Goal: Find specific page/section: Find specific page/section

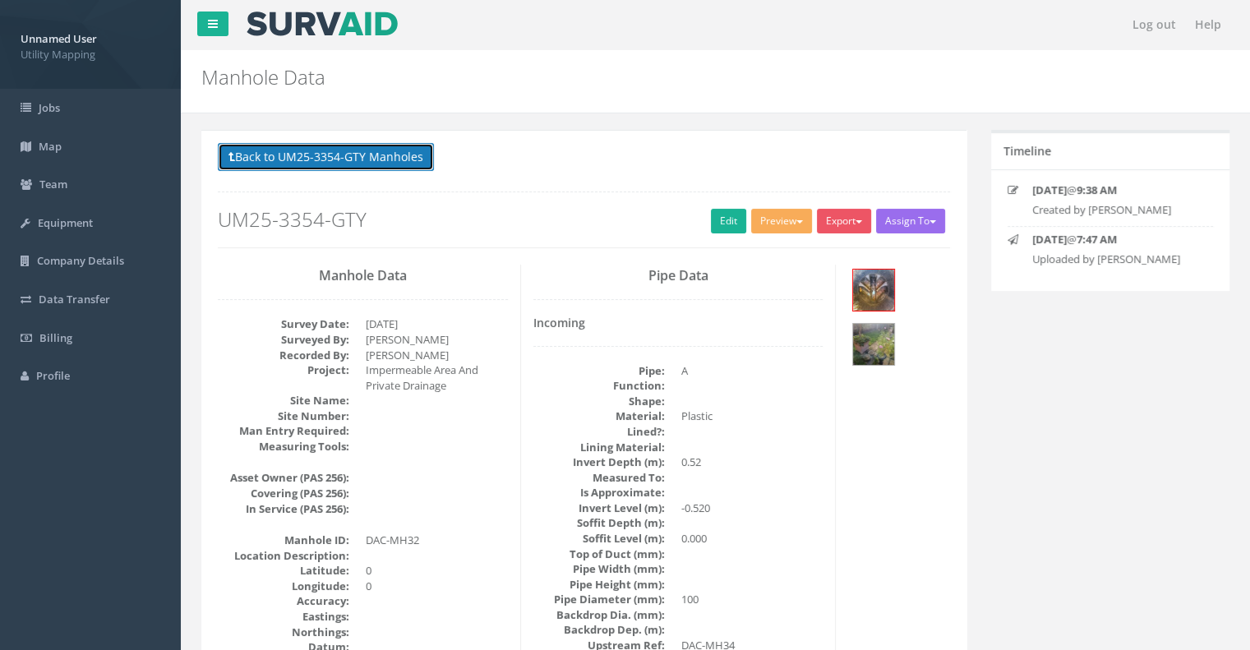
click at [341, 155] on button "Back to UM25-3354-GTY Manholes" at bounding box center [326, 157] width 216 height 28
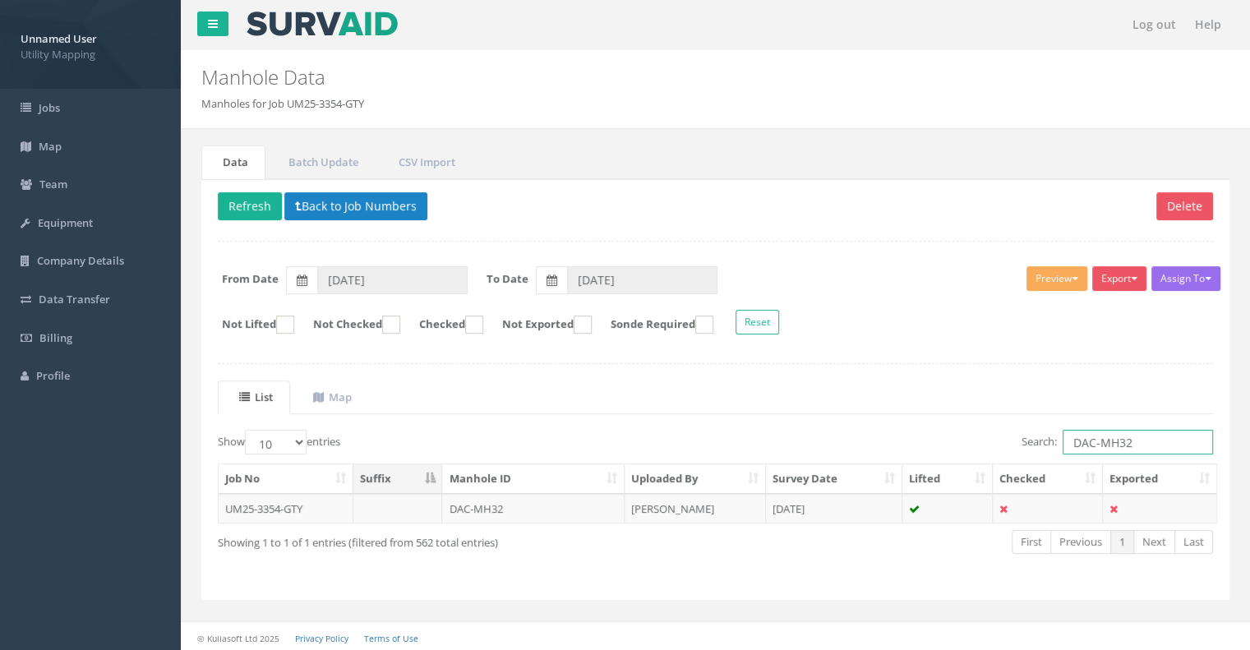
drag, startPoint x: 1059, startPoint y: 435, endPoint x: 991, endPoint y: 438, distance: 68.3
click at [988, 435] on div "Search: DAC-MH32" at bounding box center [971, 444] width 486 height 29
paste input "THG-MH17"
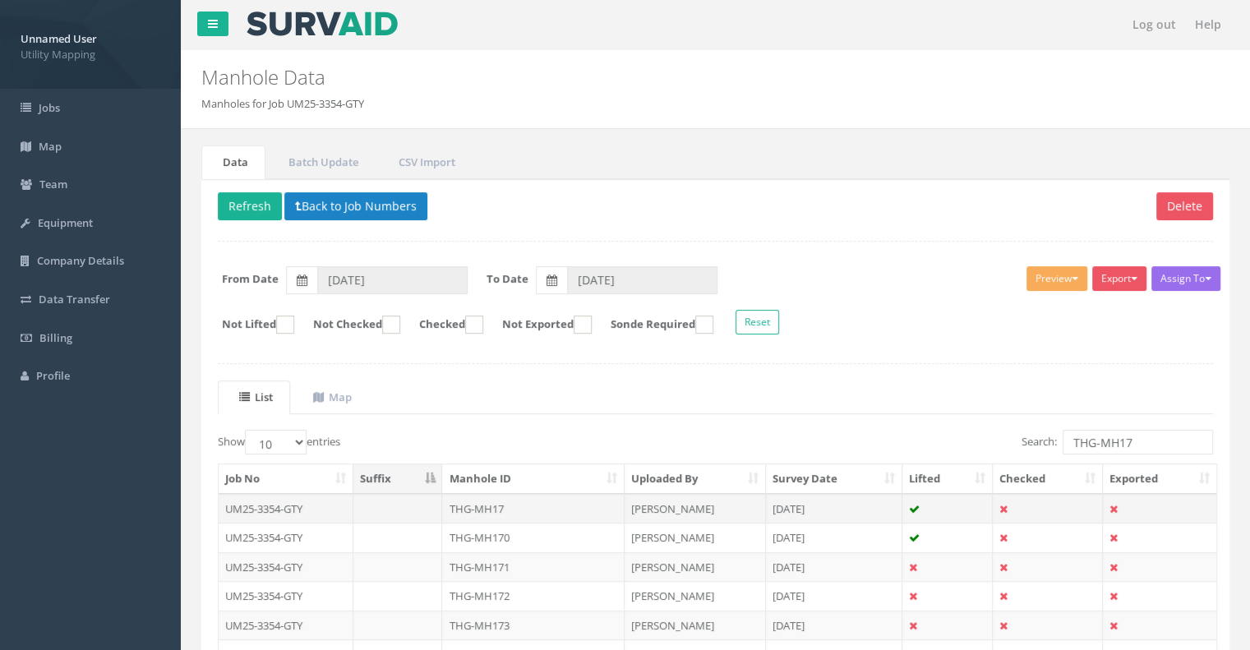
click at [523, 503] on td "THG-MH17" at bounding box center [533, 509] width 182 height 30
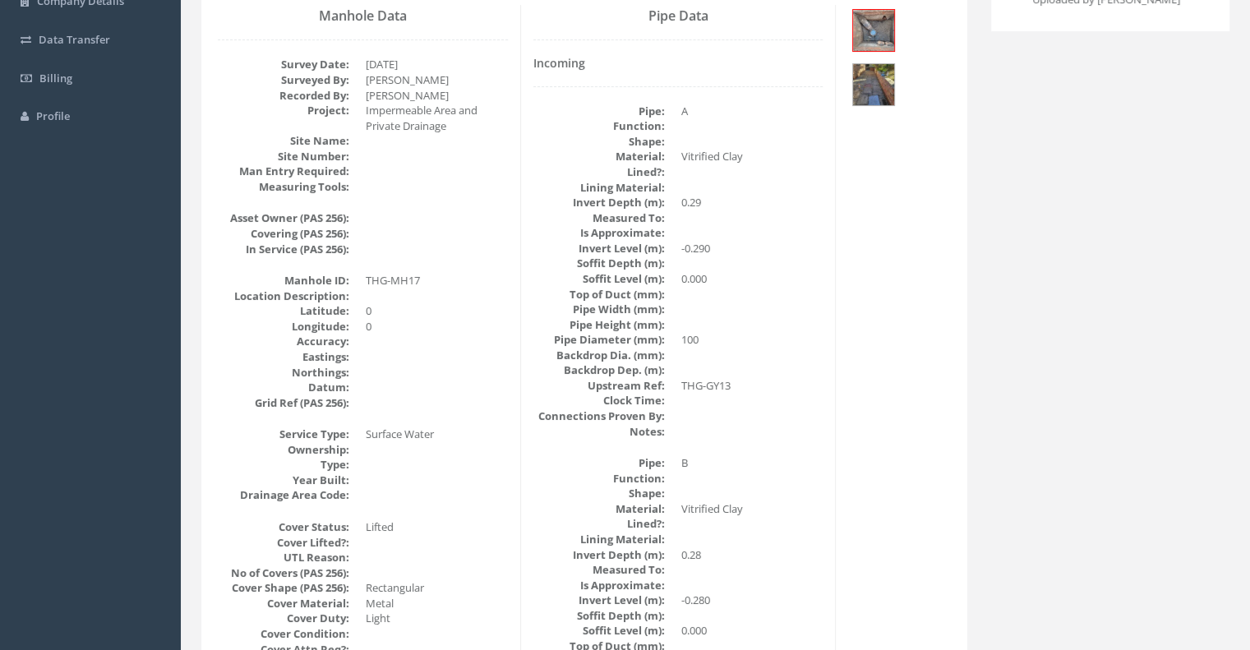
scroll to position [256, 0]
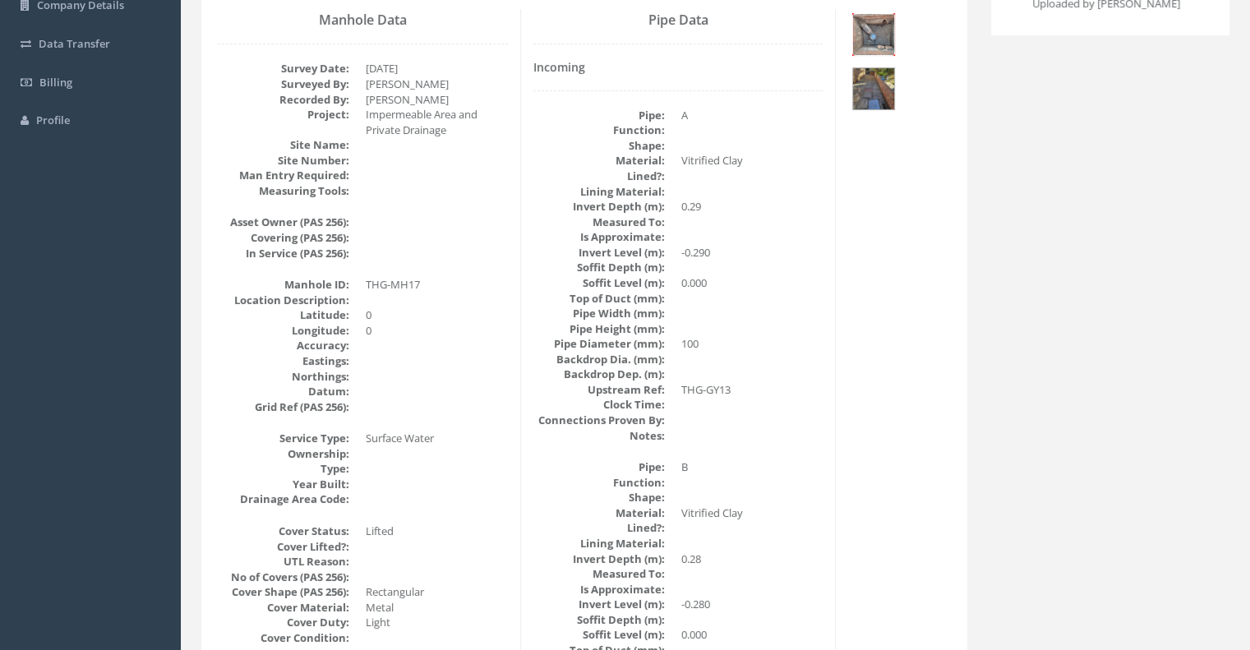
click at [884, 40] on img at bounding box center [873, 34] width 41 height 41
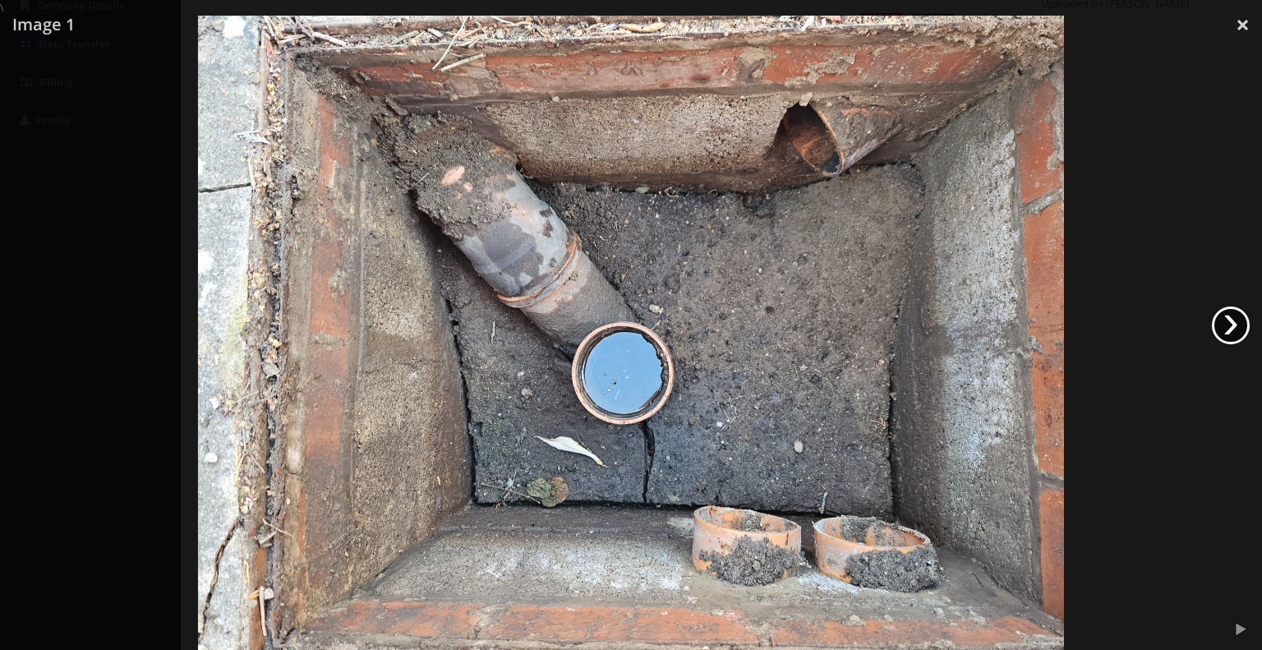
click at [1237, 332] on link "›" at bounding box center [1231, 325] width 38 height 38
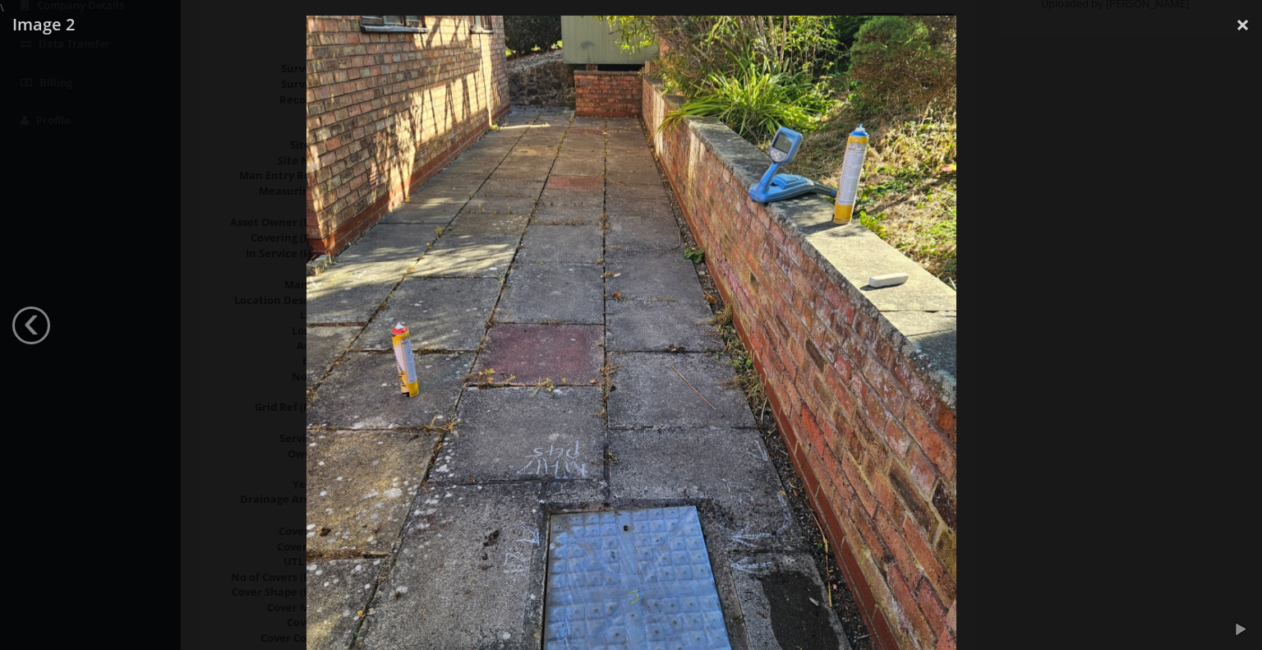
click at [1237, 332] on div at bounding box center [631, 341] width 1262 height 650
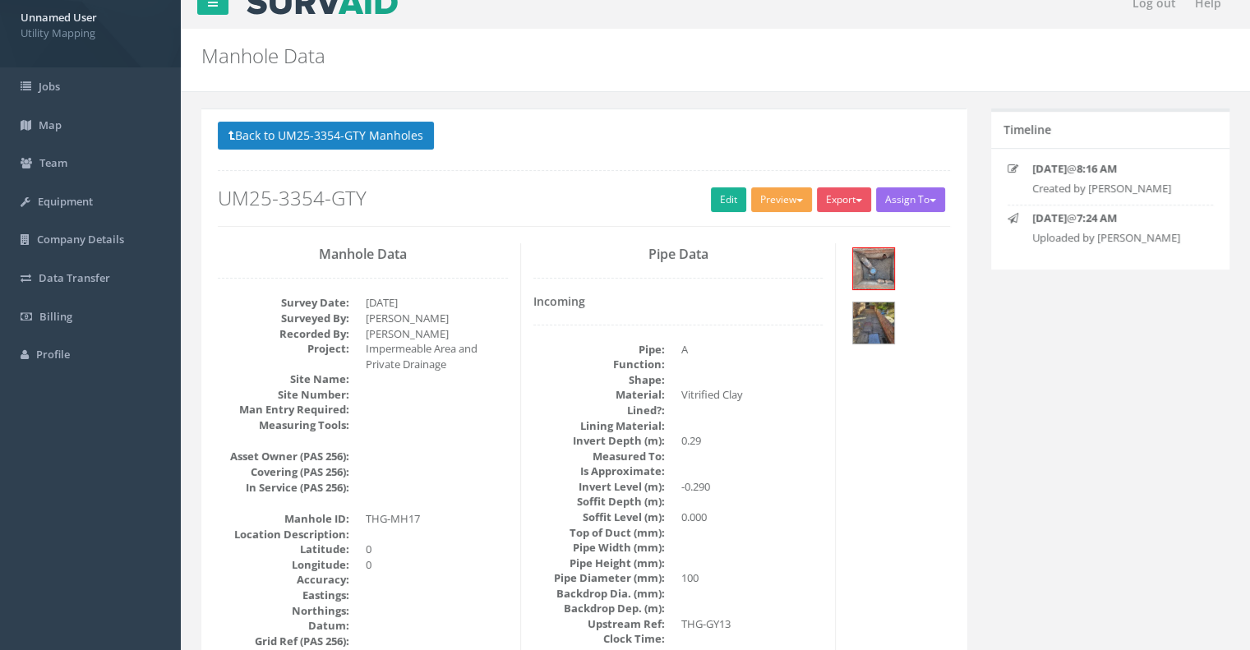
scroll to position [0, 0]
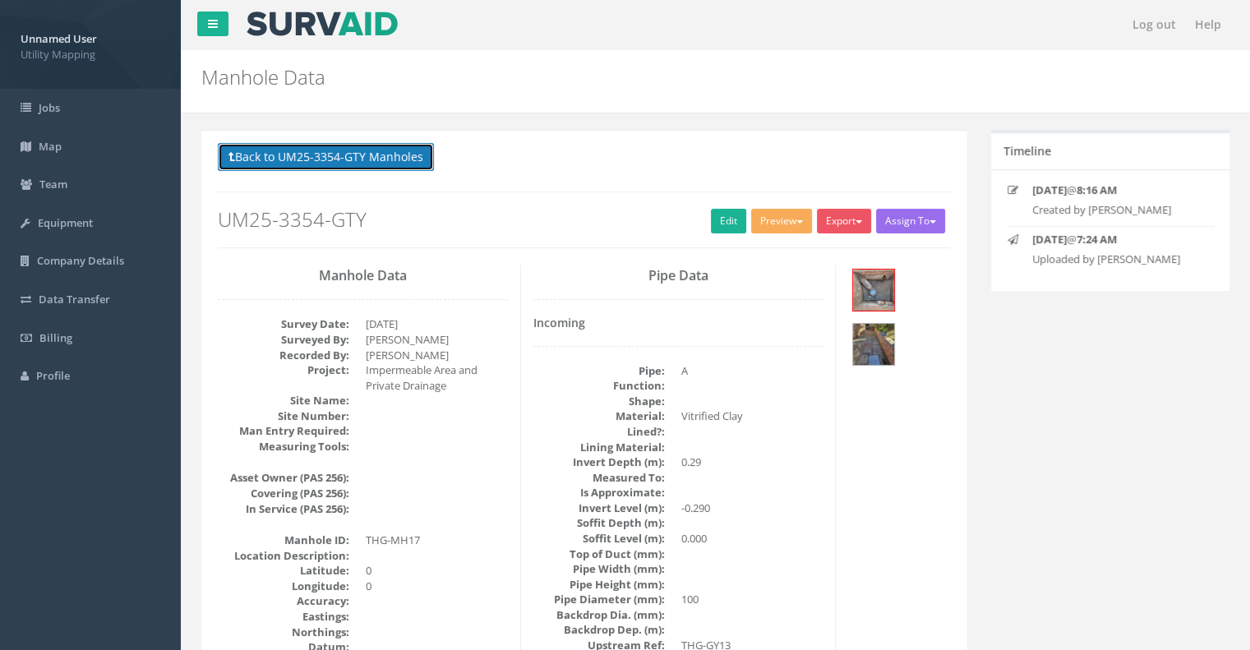
click at [373, 166] on button "Back to UM25-3354-GTY Manholes" at bounding box center [326, 157] width 216 height 28
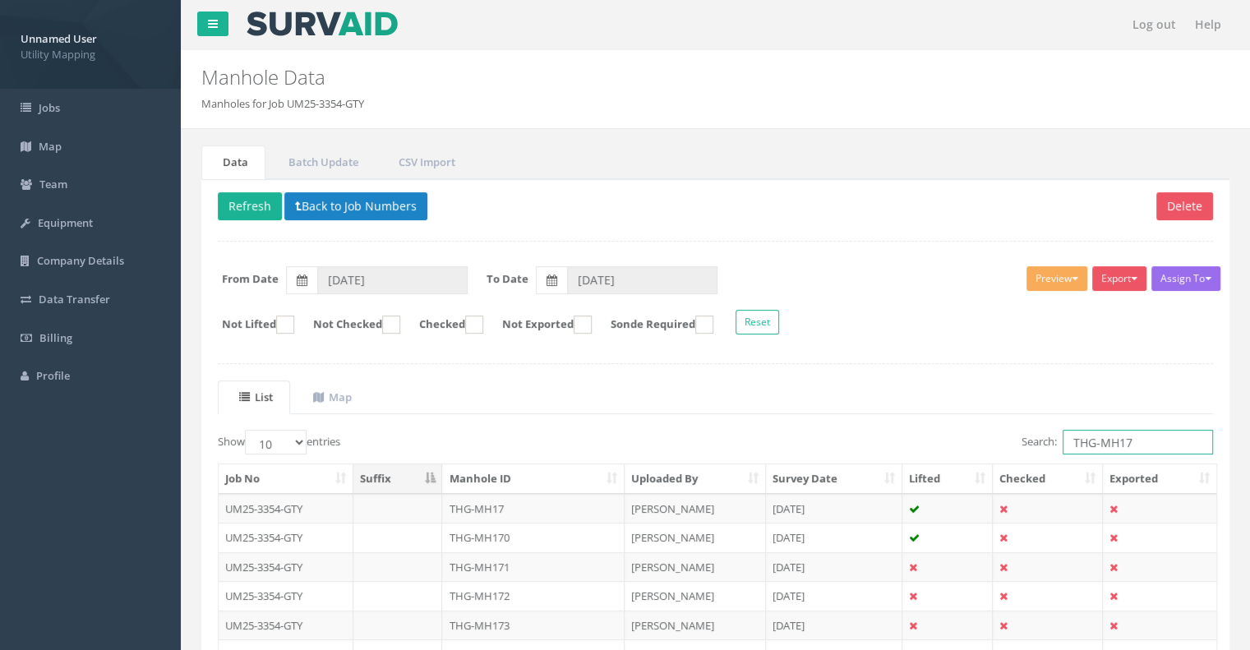
drag, startPoint x: 1160, startPoint y: 442, endPoint x: 951, endPoint y: 455, distance: 209.1
click at [951, 455] on div "Search: THG-MH17" at bounding box center [971, 444] width 486 height 29
paste input "CHH-MH15"
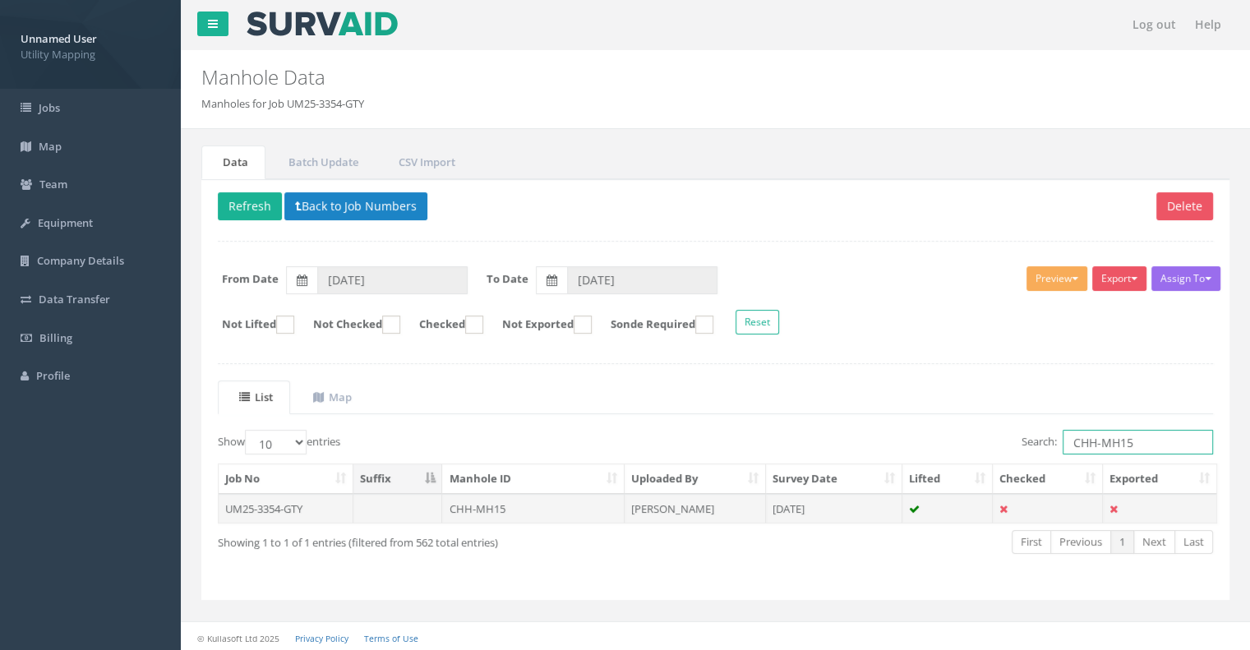
type input "CHH-MH15"
click at [712, 504] on td "[PERSON_NAME]" at bounding box center [694, 509] width 141 height 30
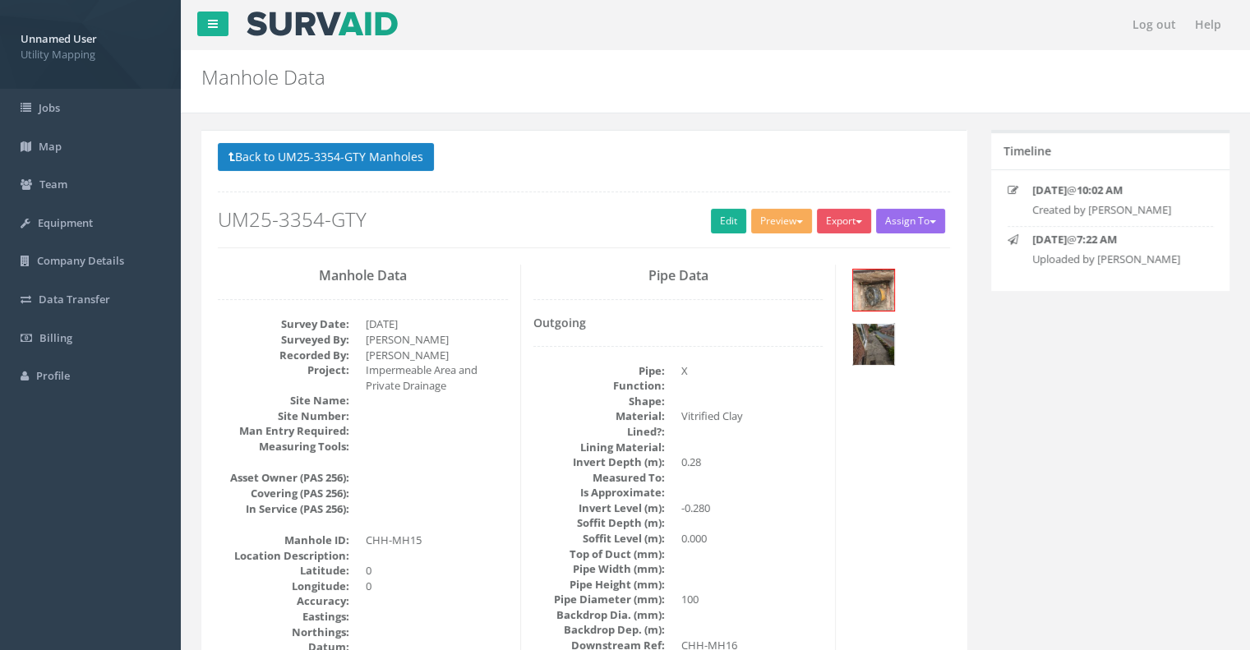
click at [894, 324] on img at bounding box center [873, 344] width 41 height 41
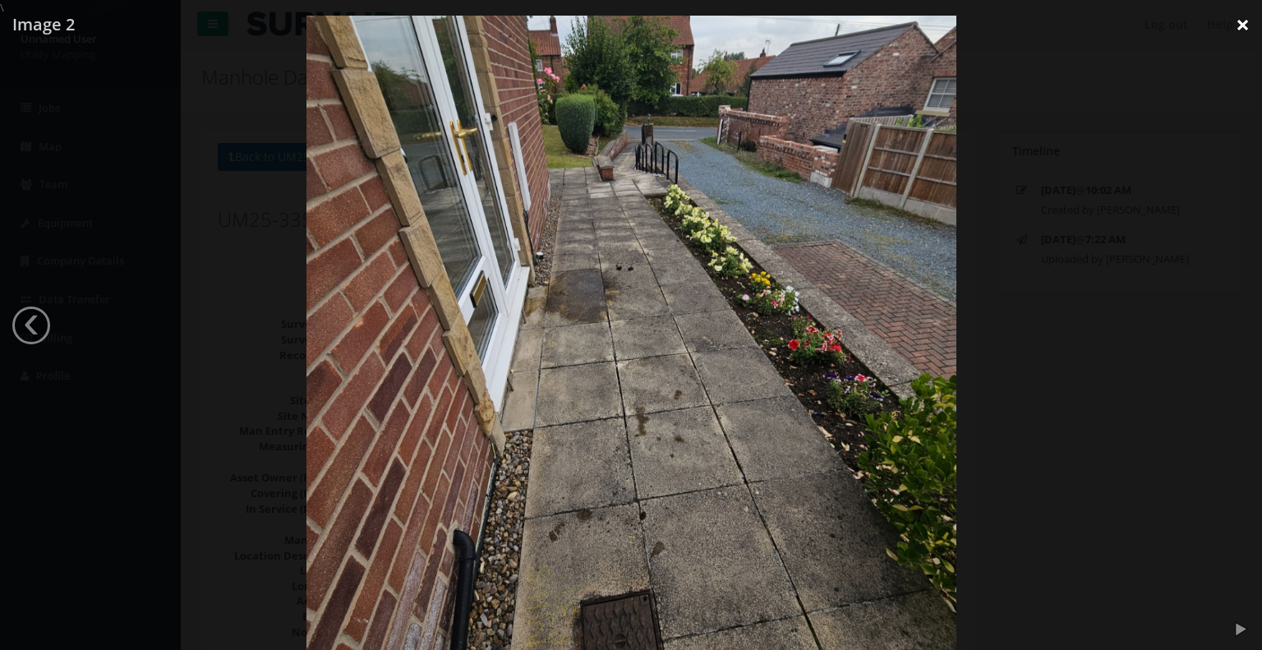
click at [1243, 21] on link "×" at bounding box center [1242, 24] width 39 height 49
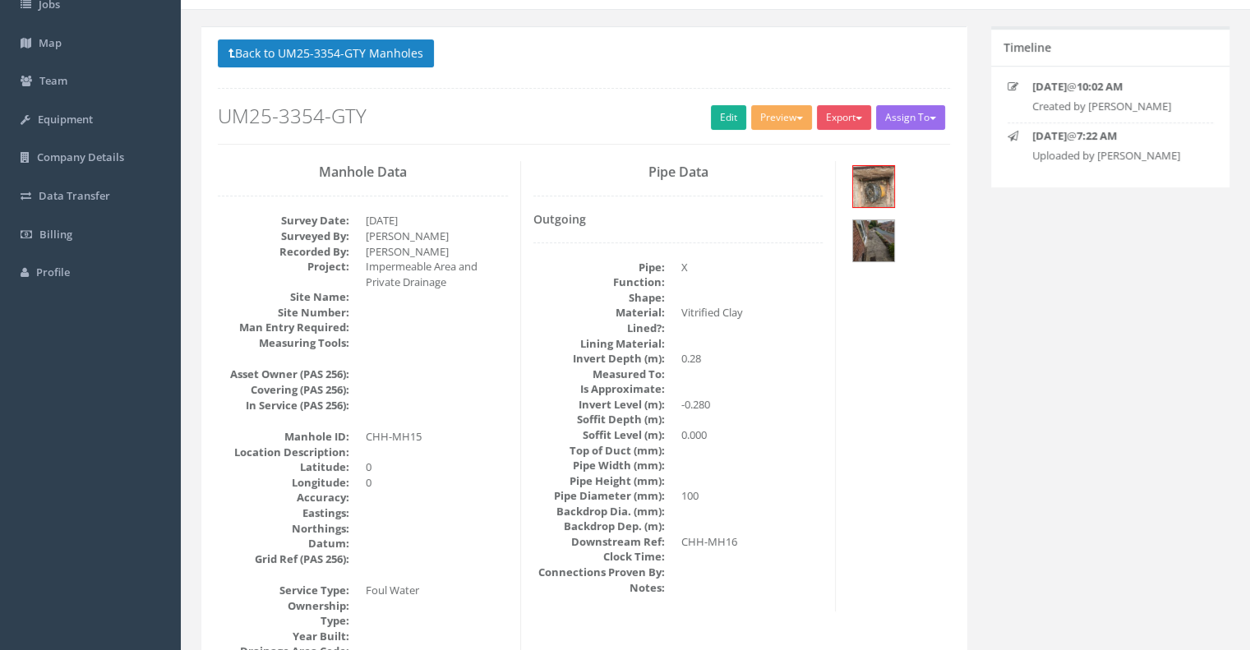
scroll to position [164, 0]
